Goal: Information Seeking & Learning: Learn about a topic

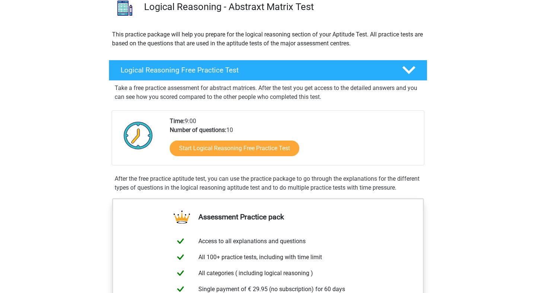
scroll to position [64, 0]
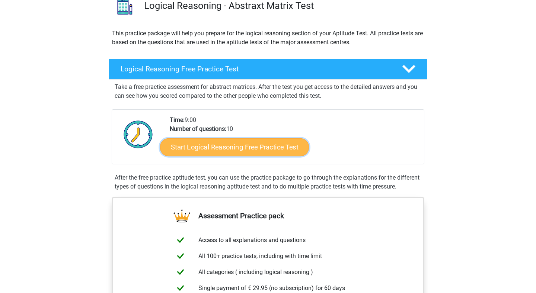
click at [239, 151] on link "Start Logical Reasoning Free Practice Test" at bounding box center [234, 147] width 149 height 18
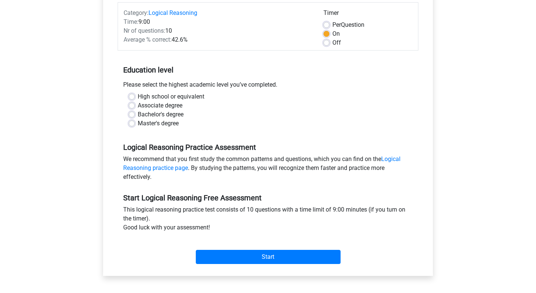
scroll to position [96, 0]
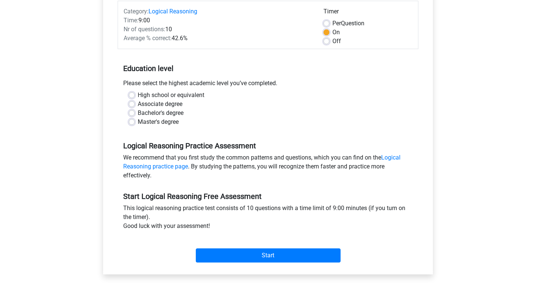
click at [138, 124] on label "Master's degree" at bounding box center [158, 122] width 41 height 9
click at [134, 124] on input "Master's degree" at bounding box center [132, 121] width 6 height 7
radio input "true"
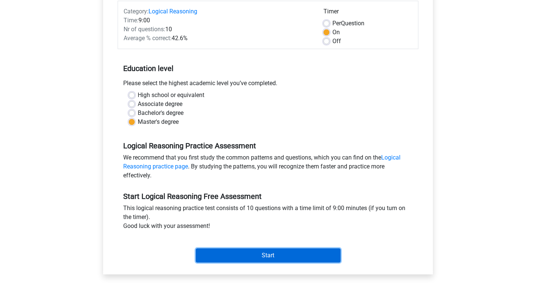
click at [239, 259] on input "Start" at bounding box center [268, 256] width 145 height 14
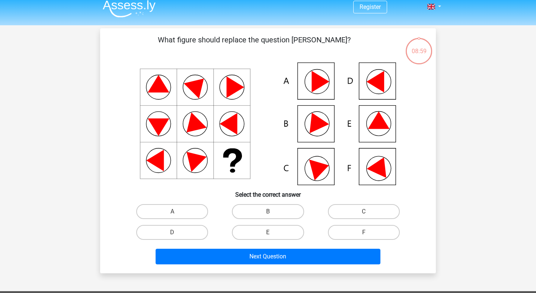
scroll to position [7, 0]
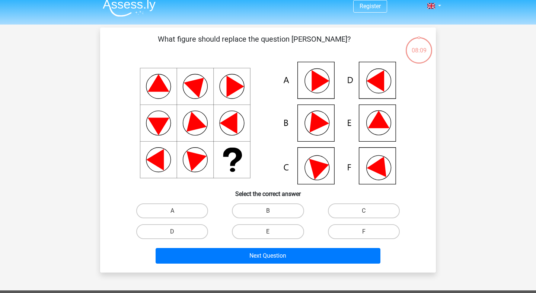
click at [323, 116] on icon at bounding box center [268, 123] width 300 height 123
click at [350, 229] on label "F" at bounding box center [364, 232] width 72 height 15
click at [364, 232] on input "F" at bounding box center [366, 234] width 5 height 5
radio input "true"
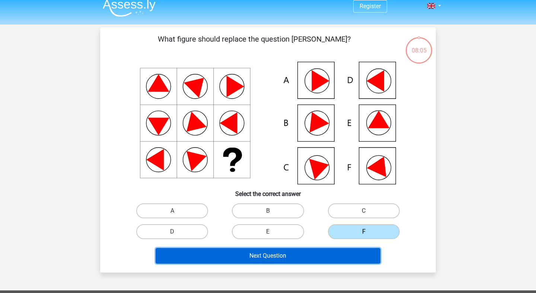
click at [304, 261] on button "Next Question" at bounding box center [268, 256] width 225 height 16
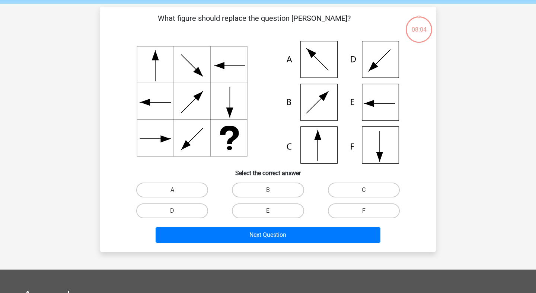
scroll to position [34, 0]
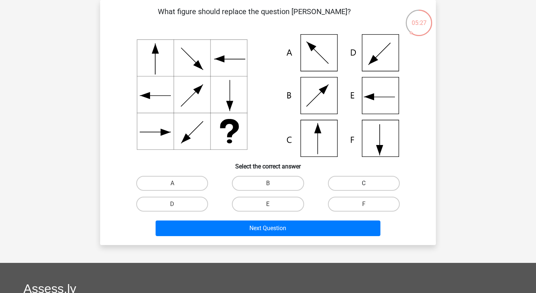
click at [348, 182] on label "C" at bounding box center [364, 183] width 72 height 15
click at [364, 184] on input "C" at bounding box center [366, 186] width 5 height 5
radio input "true"
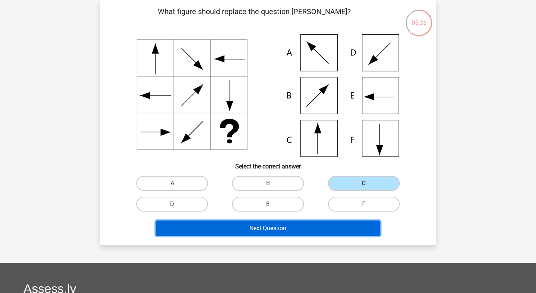
click at [330, 225] on button "Next Question" at bounding box center [268, 229] width 225 height 16
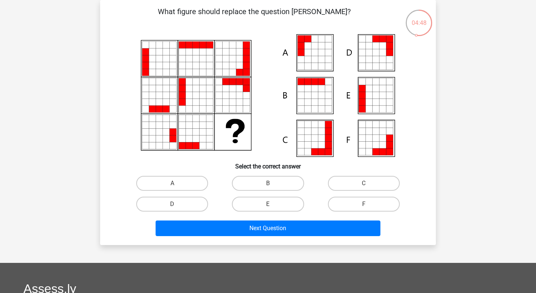
click at [306, 53] on icon at bounding box center [308, 52] width 7 height 7
click at [174, 185] on input "A" at bounding box center [174, 186] width 5 height 5
radio input "true"
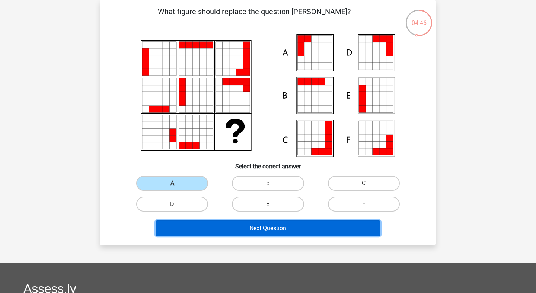
click at [272, 227] on button "Next Question" at bounding box center [268, 229] width 225 height 16
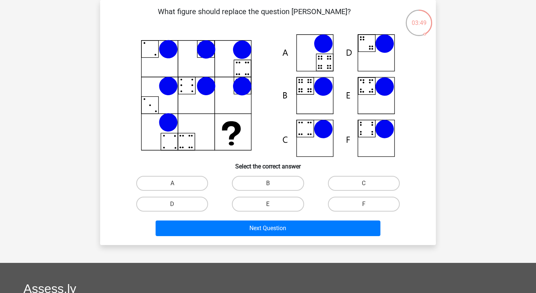
click at [329, 85] on icon at bounding box center [323, 86] width 19 height 19
click at [261, 180] on label "B" at bounding box center [268, 183] width 72 height 15
click at [268, 184] on input "B" at bounding box center [270, 186] width 5 height 5
radio input "true"
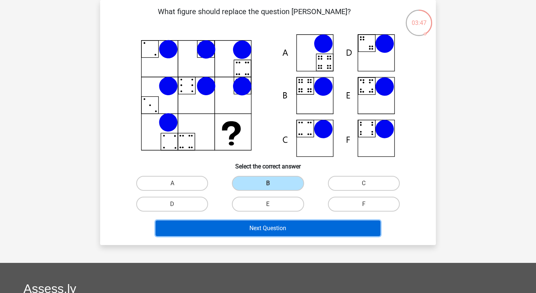
click at [270, 230] on button "Next Question" at bounding box center [268, 229] width 225 height 16
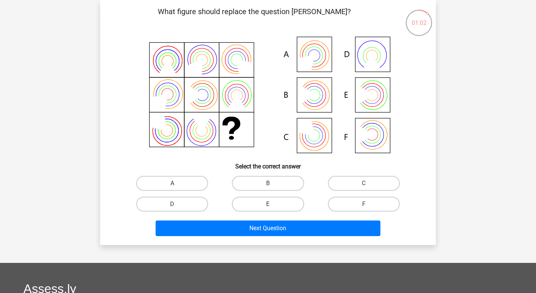
click at [372, 146] on icon at bounding box center [268, 95] width 300 height 123
click at [325, 96] on icon at bounding box center [268, 95] width 300 height 123
click at [273, 184] on label "B" at bounding box center [268, 183] width 72 height 15
click at [273, 184] on input "B" at bounding box center [270, 186] width 5 height 5
radio input "true"
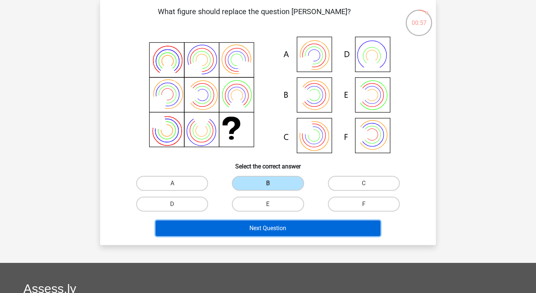
click at [255, 233] on button "Next Question" at bounding box center [268, 229] width 225 height 16
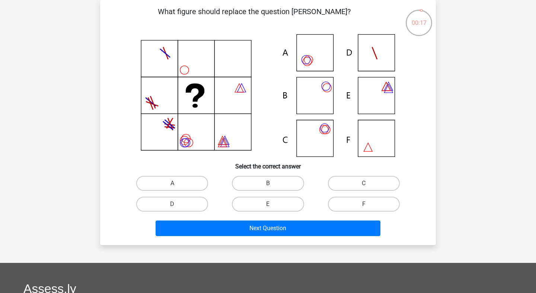
click at [325, 130] on icon at bounding box center [268, 95] width 300 height 123
click at [338, 182] on label "C" at bounding box center [364, 183] width 72 height 15
click at [364, 184] on input "C" at bounding box center [366, 186] width 5 height 5
radio input "true"
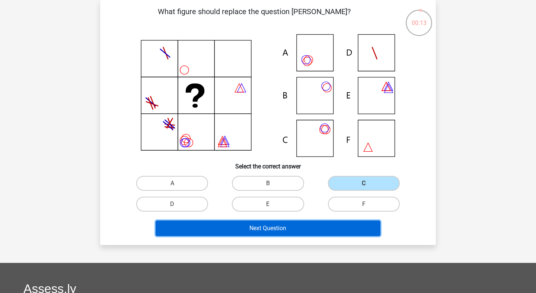
click at [298, 226] on button "Next Question" at bounding box center [268, 229] width 225 height 16
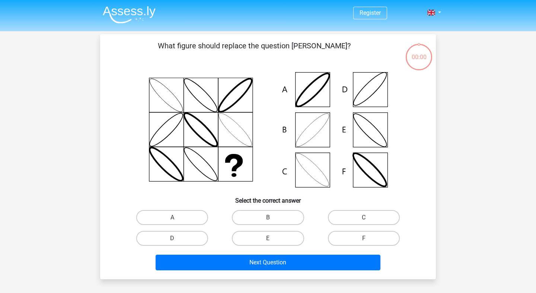
scroll to position [34, 0]
